Goal: Task Accomplishment & Management: Complete application form

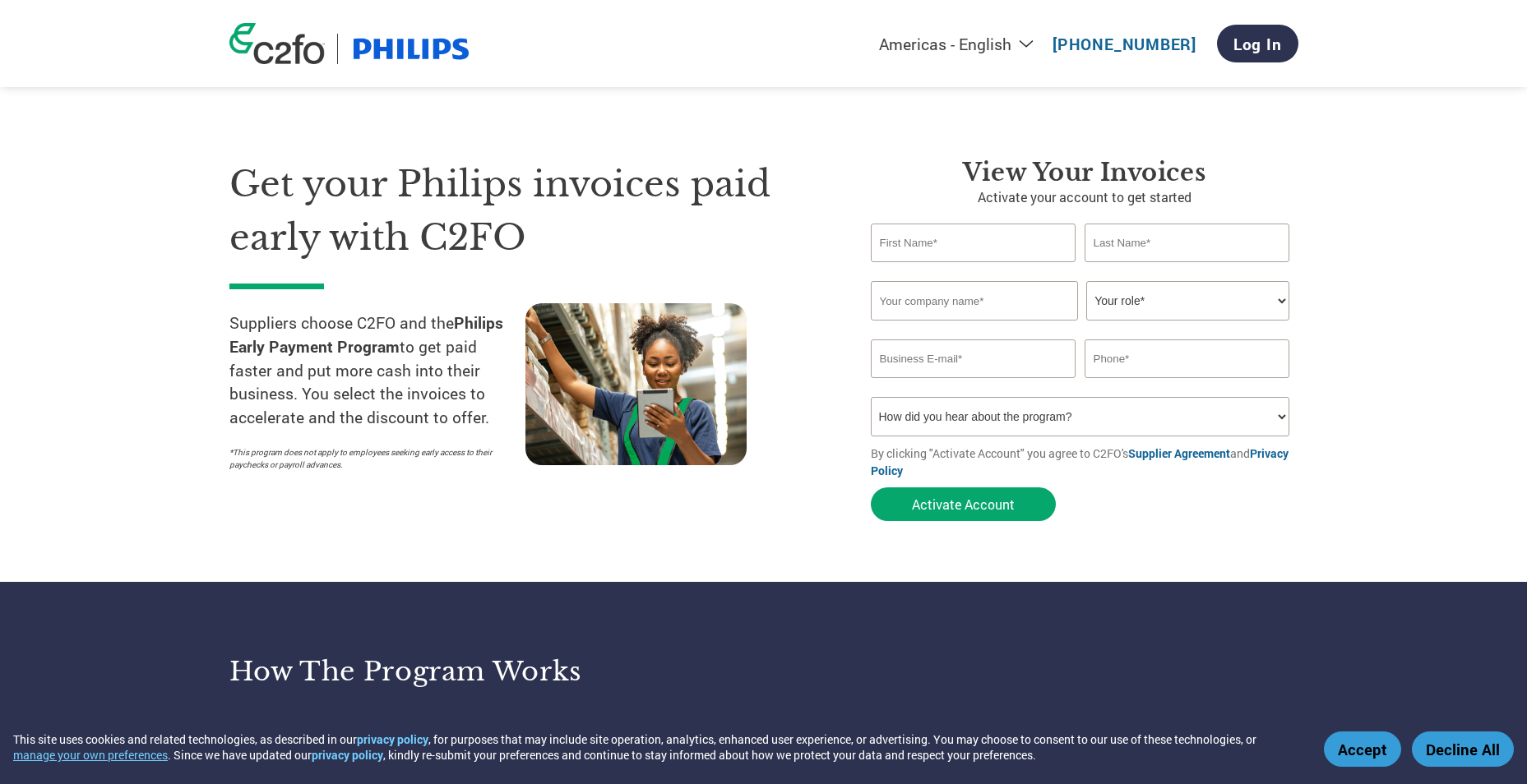
click at [1007, 239] on input "text" at bounding box center [973, 243] width 206 height 39
click at [962, 250] on input "text" at bounding box center [973, 243] width 206 height 39
type input "[PERSON_NAME]"
type input "Hilton Orlando"
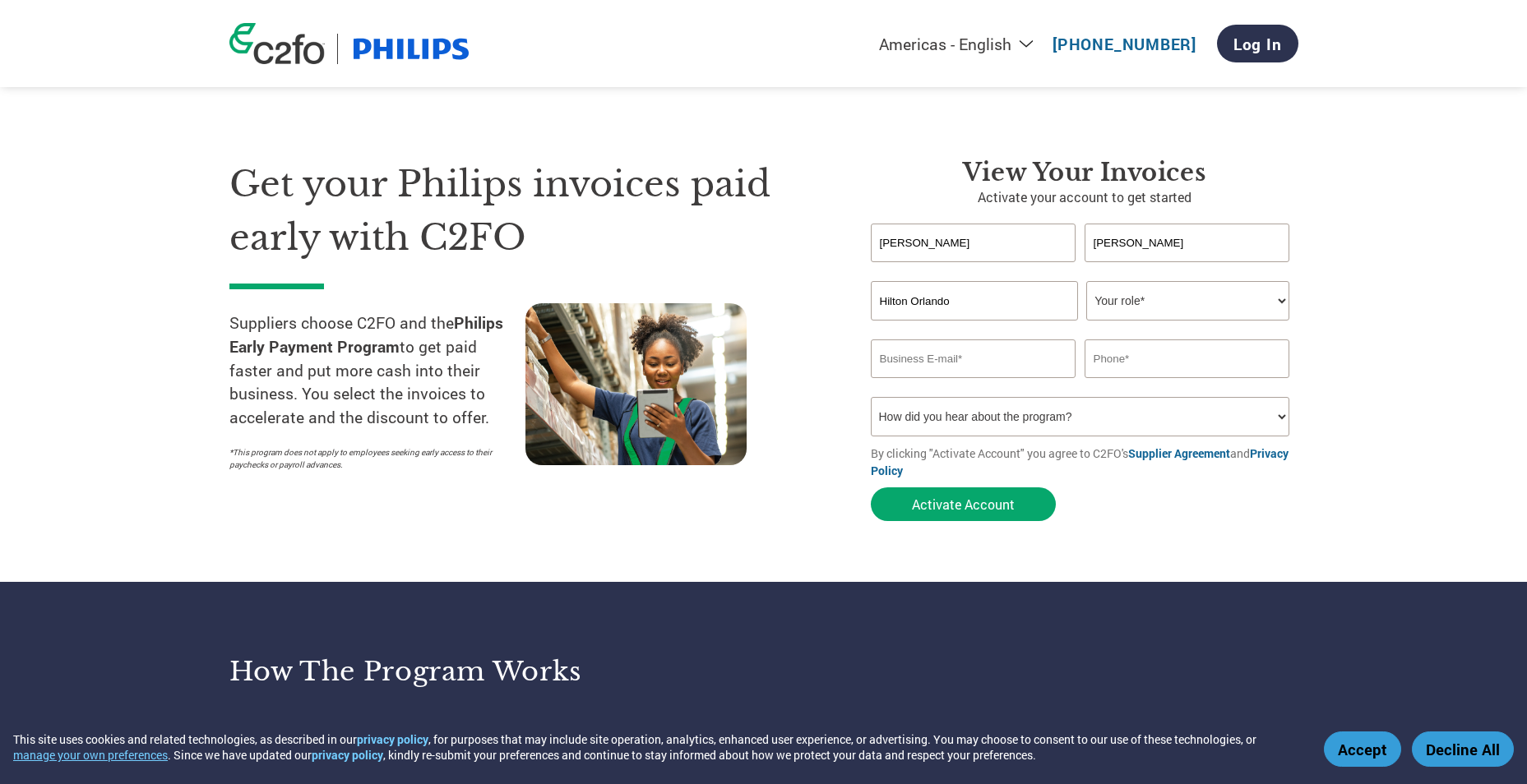
click at [1276, 300] on select "Your role* CFO Controller Credit Manager Finance Director Treasurer CEO Preside…" at bounding box center [1188, 301] width 203 height 39
select select "CREDIT_MANAGER"
click at [1086, 281] on select "Your role* CFO Controller Credit Manager Finance Director Treasurer CEO Preside…" at bounding box center [1188, 301] width 203 height 39
drag, startPoint x: 922, startPoint y: 361, endPoint x: 984, endPoint y: 361, distance: 62.0
click at [922, 361] on input "email" at bounding box center [973, 358] width 206 height 39
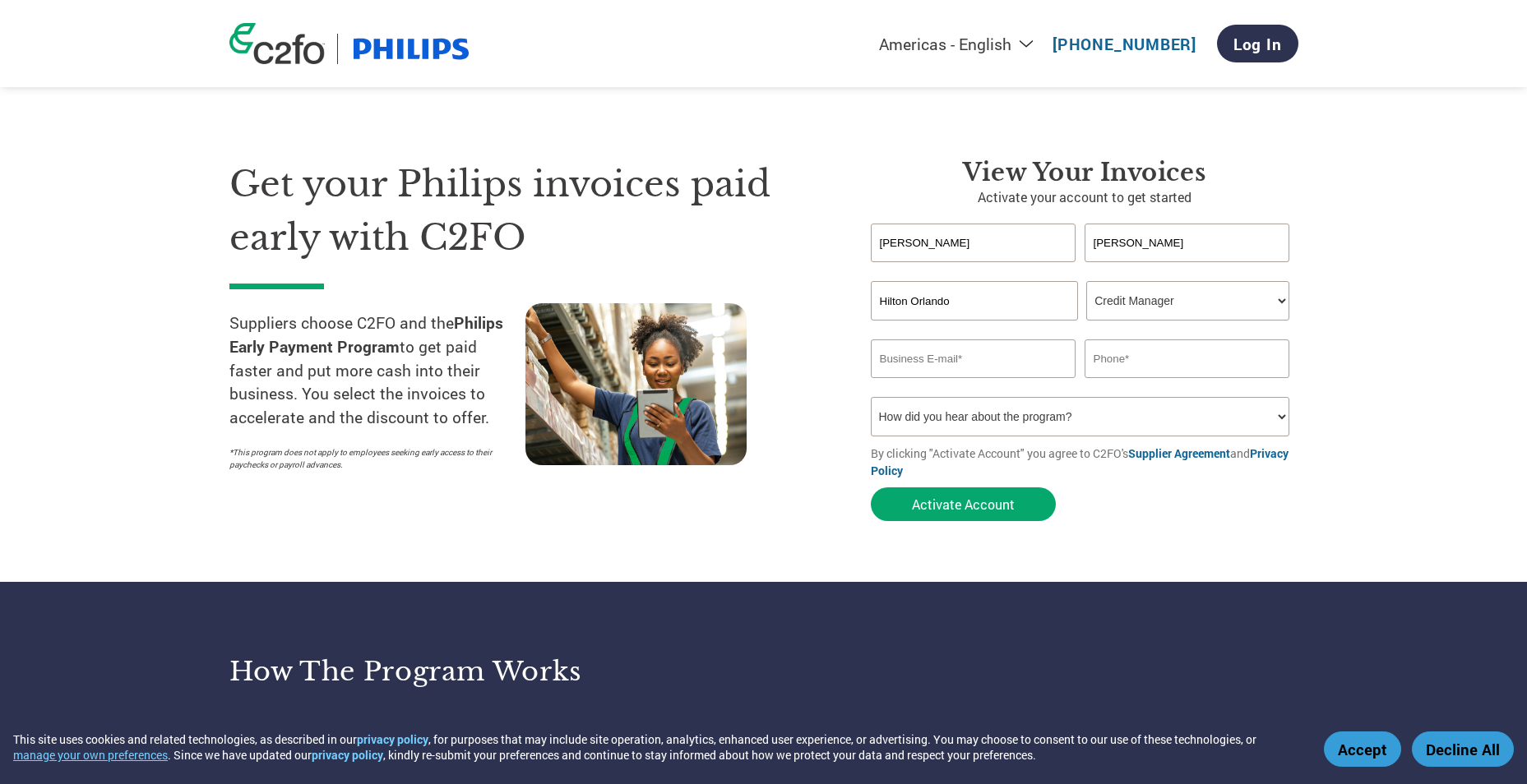
type input "[PERSON_NAME][EMAIL_ADDRESS][PERSON_NAME][PERSON_NAME][DOMAIN_NAME]"
type input "4073138840"
click at [962, 505] on button "Activate Account" at bounding box center [963, 505] width 185 height 34
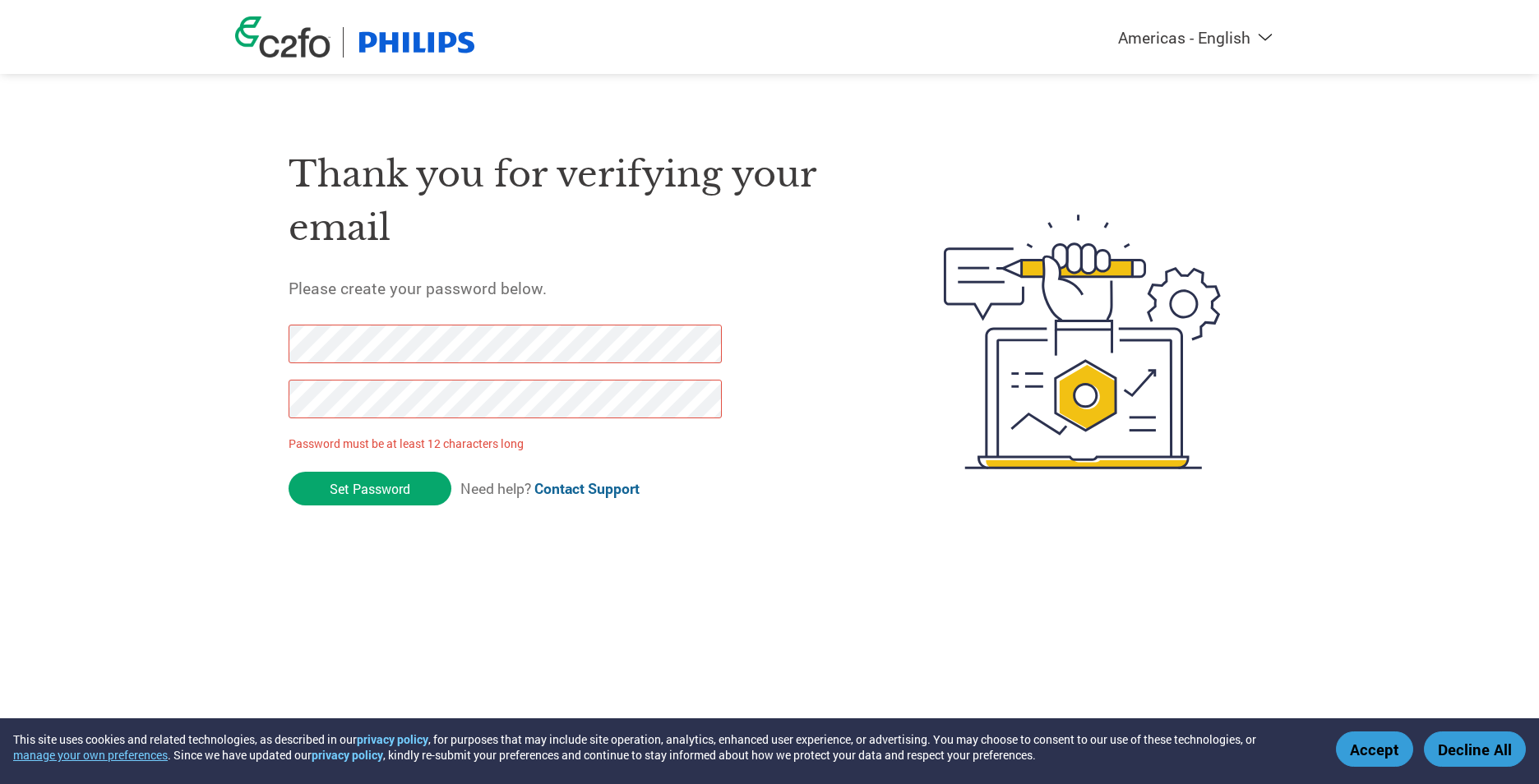
drag, startPoint x: 355, startPoint y: 494, endPoint x: 264, endPoint y: 349, distance: 171.2
click at [264, 349] on div "Thank you for verifying your email Please create your password below. Password …" at bounding box center [769, 341] width 1069 height 435
click at [277, 394] on div "Thank you for verifying your email Please create your password below. Password …" at bounding box center [769, 341] width 1069 height 435
click at [280, 336] on div "Thank you for verifying your email Please create your password below. Password …" at bounding box center [769, 341] width 1069 height 435
click at [272, 394] on div "Thank you for verifying your email Please create your password below. Password …" at bounding box center [769, 341] width 1069 height 435
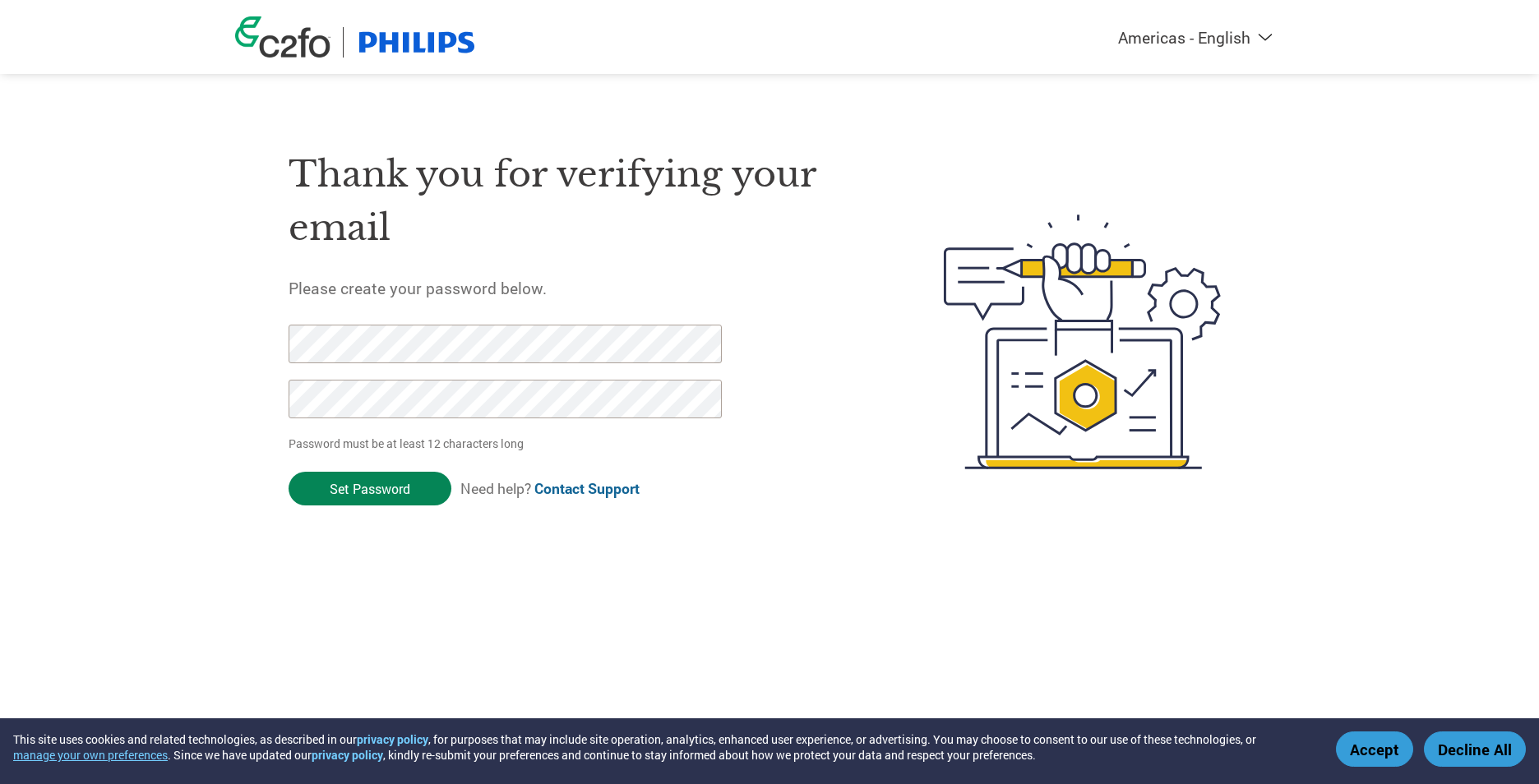
click at [392, 489] on input "Set Password" at bounding box center [369, 489] width 163 height 34
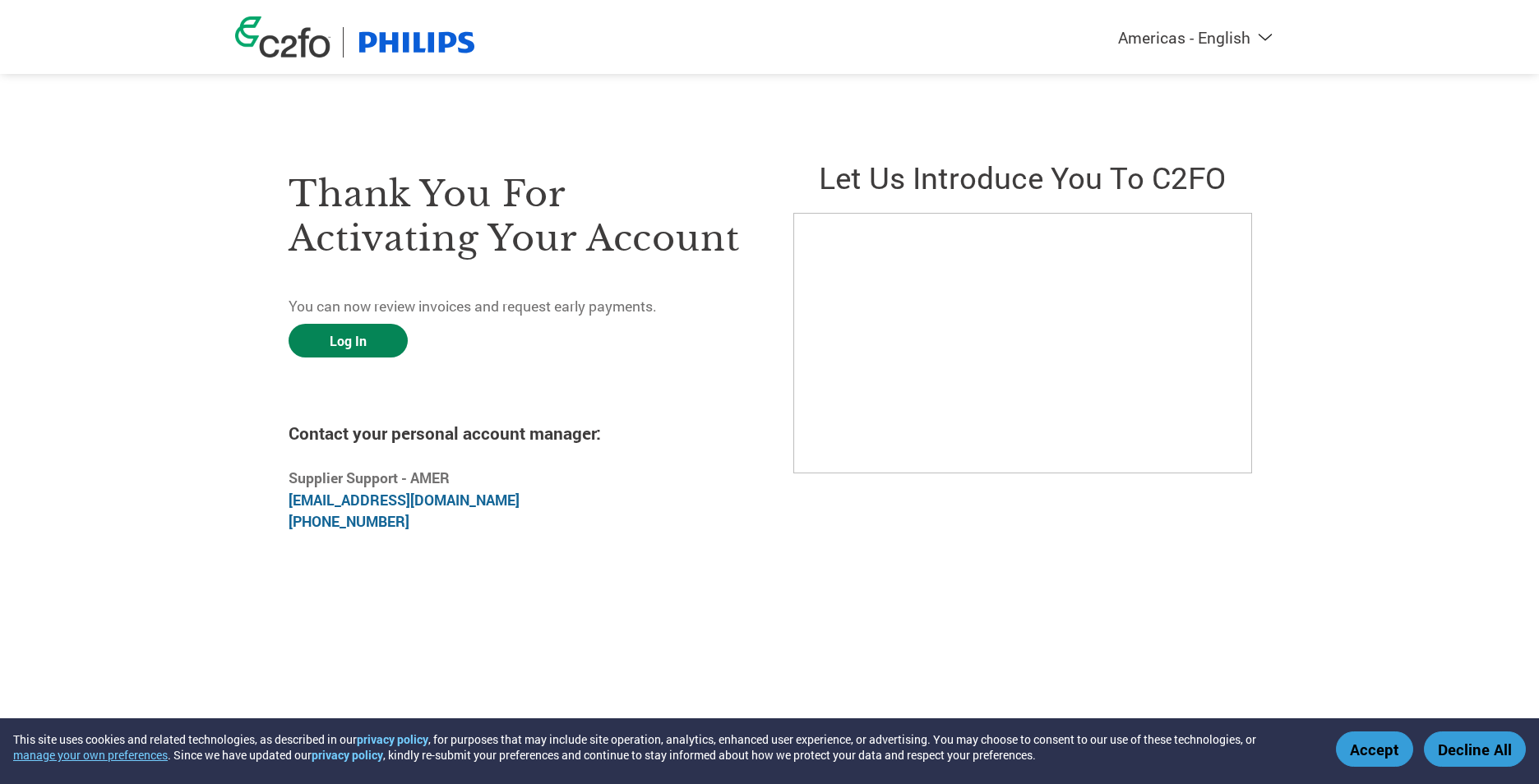
click at [348, 342] on link "Log In" at bounding box center [348, 341] width 119 height 34
